Goal: Transaction & Acquisition: Purchase product/service

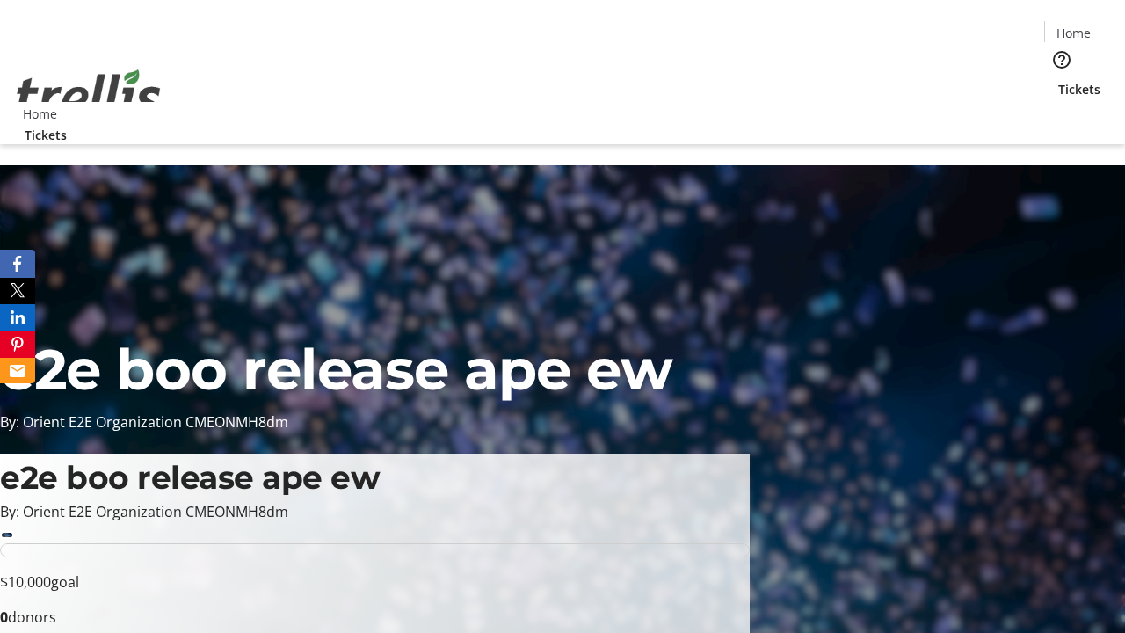
click at [1058, 80] on span "Tickets" at bounding box center [1079, 89] width 42 height 18
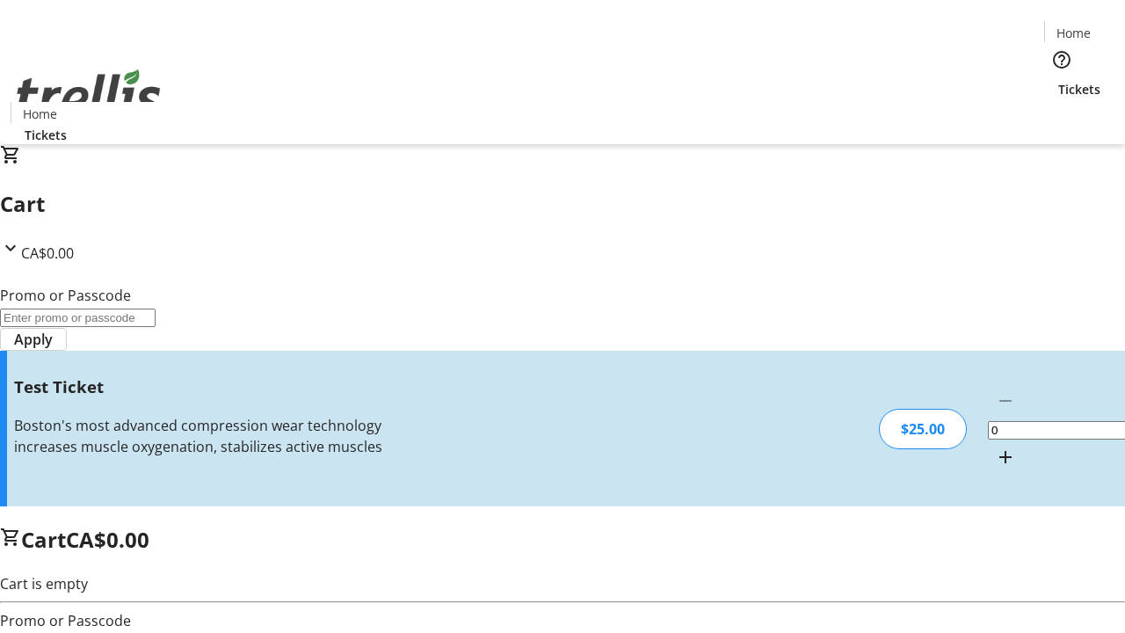
click at [995, 447] on mat-icon "Increment by one" at bounding box center [1005, 457] width 21 height 21
type input "1"
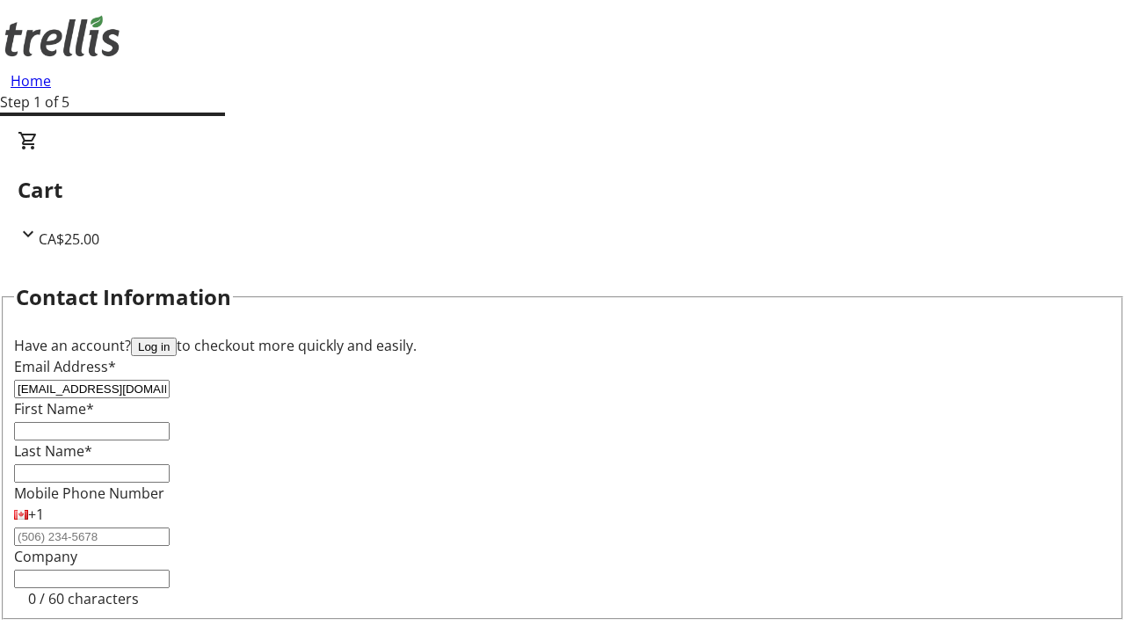
type input "[EMAIL_ADDRESS][DOMAIN_NAME]"
type input "Adonis"
type input "[PERSON_NAME]"
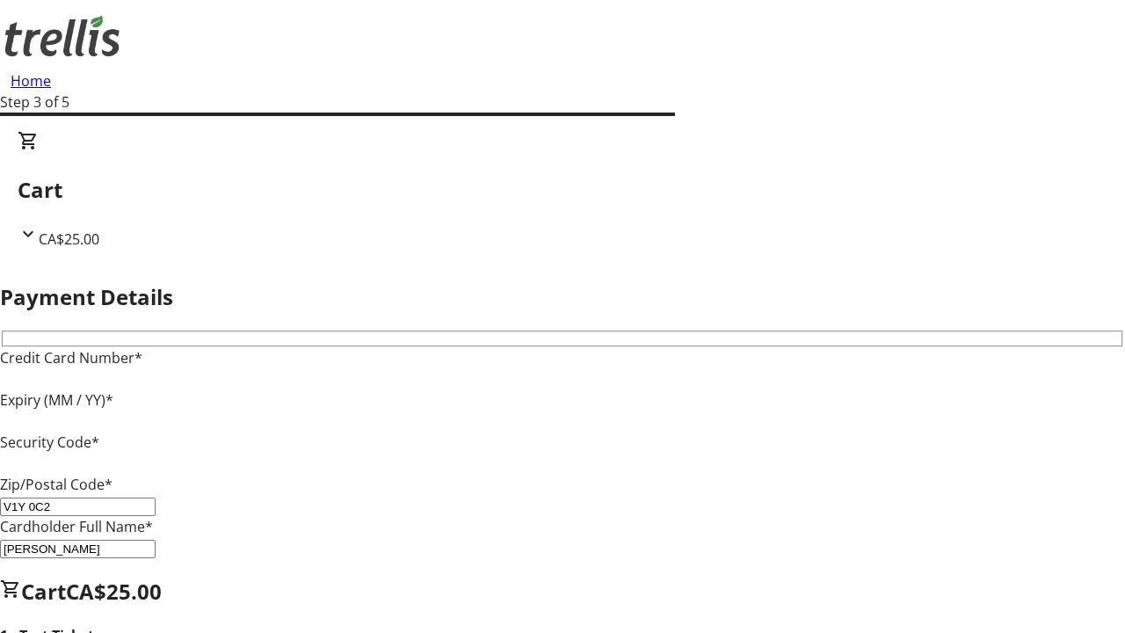
type input "V1Y 0C2"
